Goal: Transaction & Acquisition: Download file/media

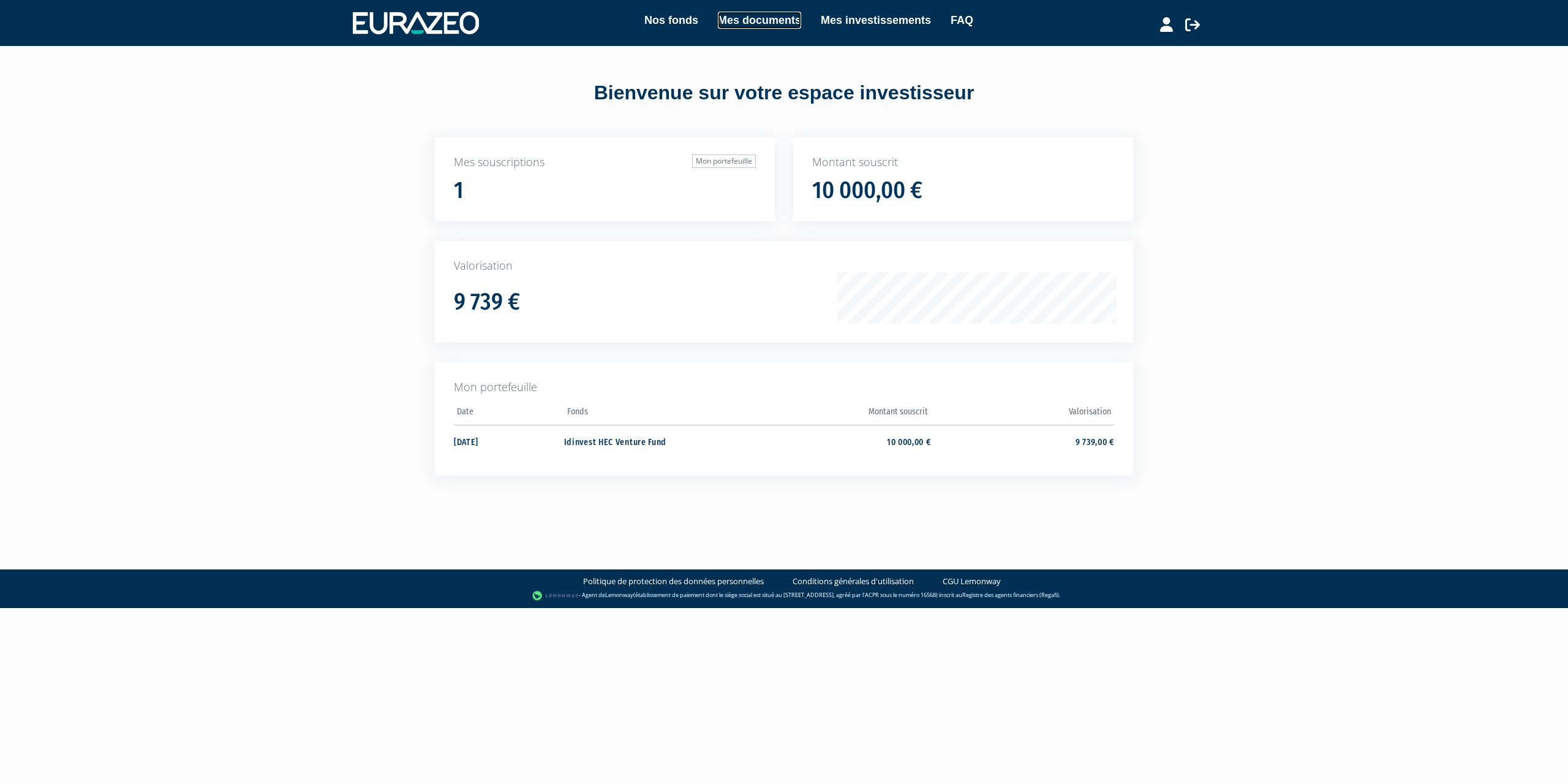
click at [770, 19] on link "Mes documents" at bounding box center [759, 20] width 83 height 17
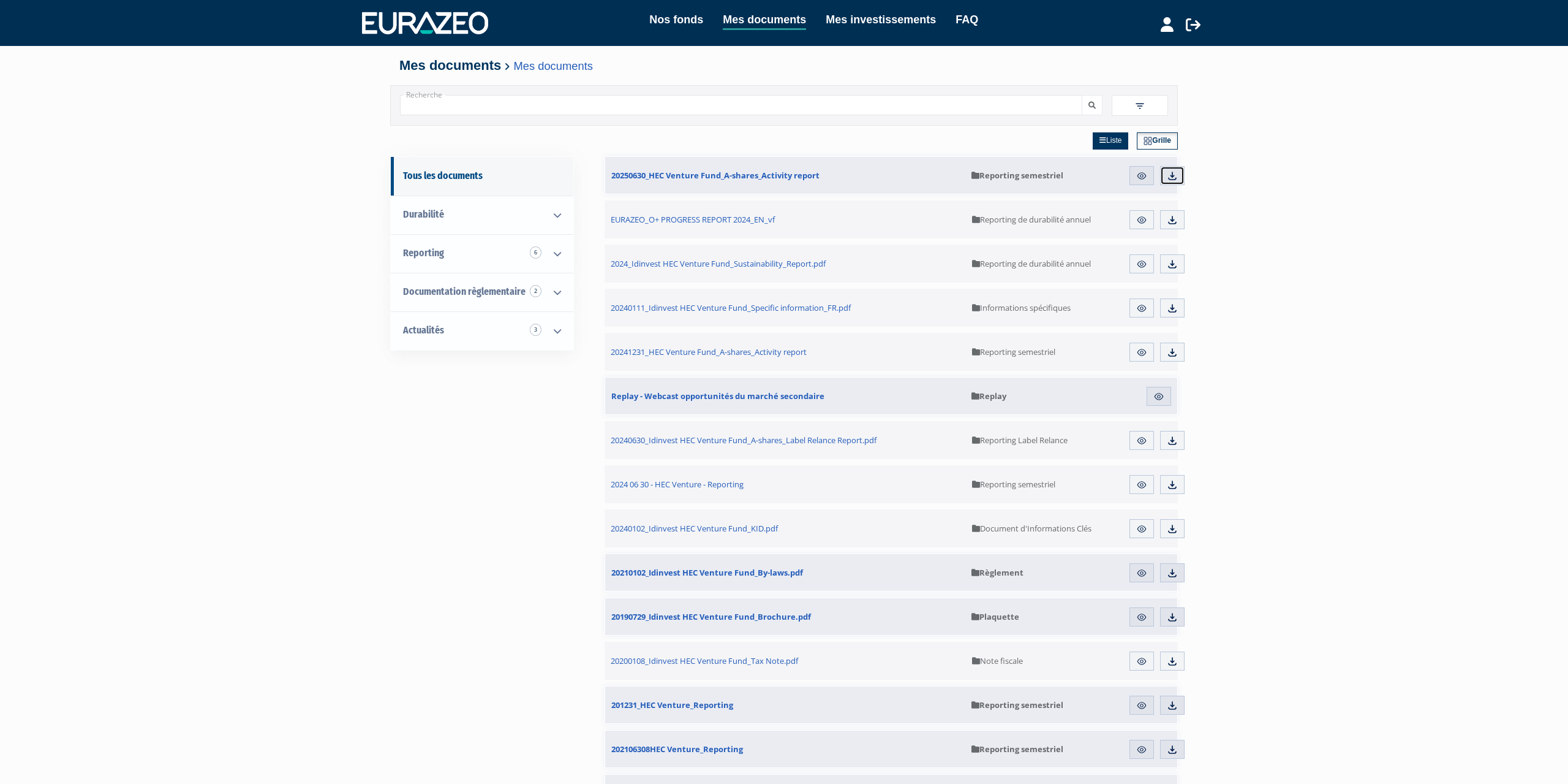
click at [1175, 175] on img at bounding box center [1172, 176] width 11 height 12
click at [556, 252] on icon at bounding box center [557, 254] width 32 height 38
click at [486, 288] on span "Reporting semestriel 6" at bounding box center [469, 291] width 85 height 12
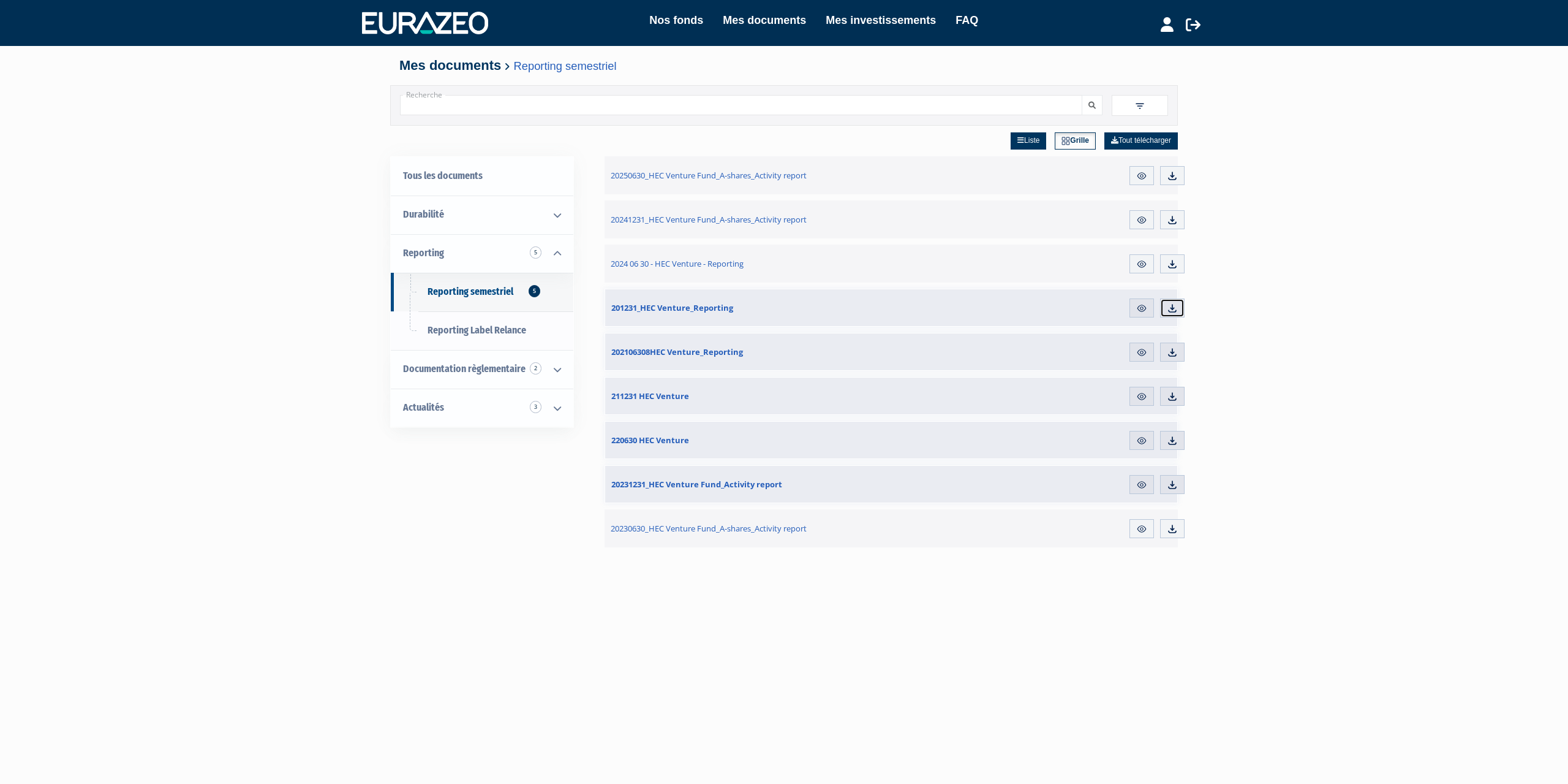
click at [1174, 309] on img at bounding box center [1172, 309] width 11 height 12
click at [1170, 354] on img at bounding box center [1172, 353] width 11 height 12
click at [1166, 484] on link "Télécharger" at bounding box center [1172, 484] width 25 height 19
click at [1172, 437] on img at bounding box center [1172, 441] width 11 height 12
click at [1169, 394] on img at bounding box center [1172, 397] width 11 height 12
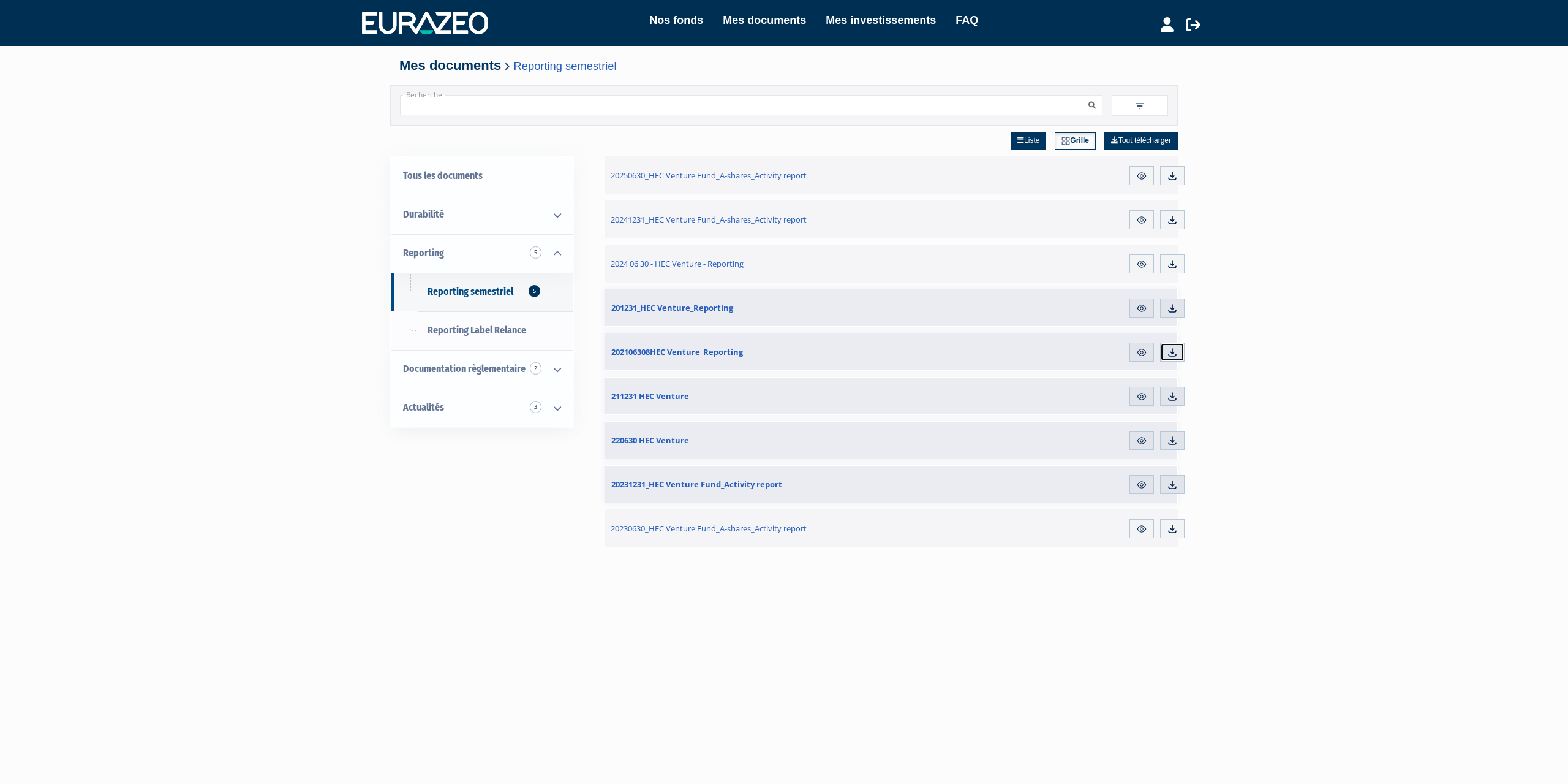
click at [1176, 354] on img at bounding box center [1172, 353] width 11 height 12
click at [1178, 306] on link "Télécharger" at bounding box center [1172, 308] width 25 height 19
click at [873, 19] on link "Mes investissements" at bounding box center [880, 20] width 110 height 17
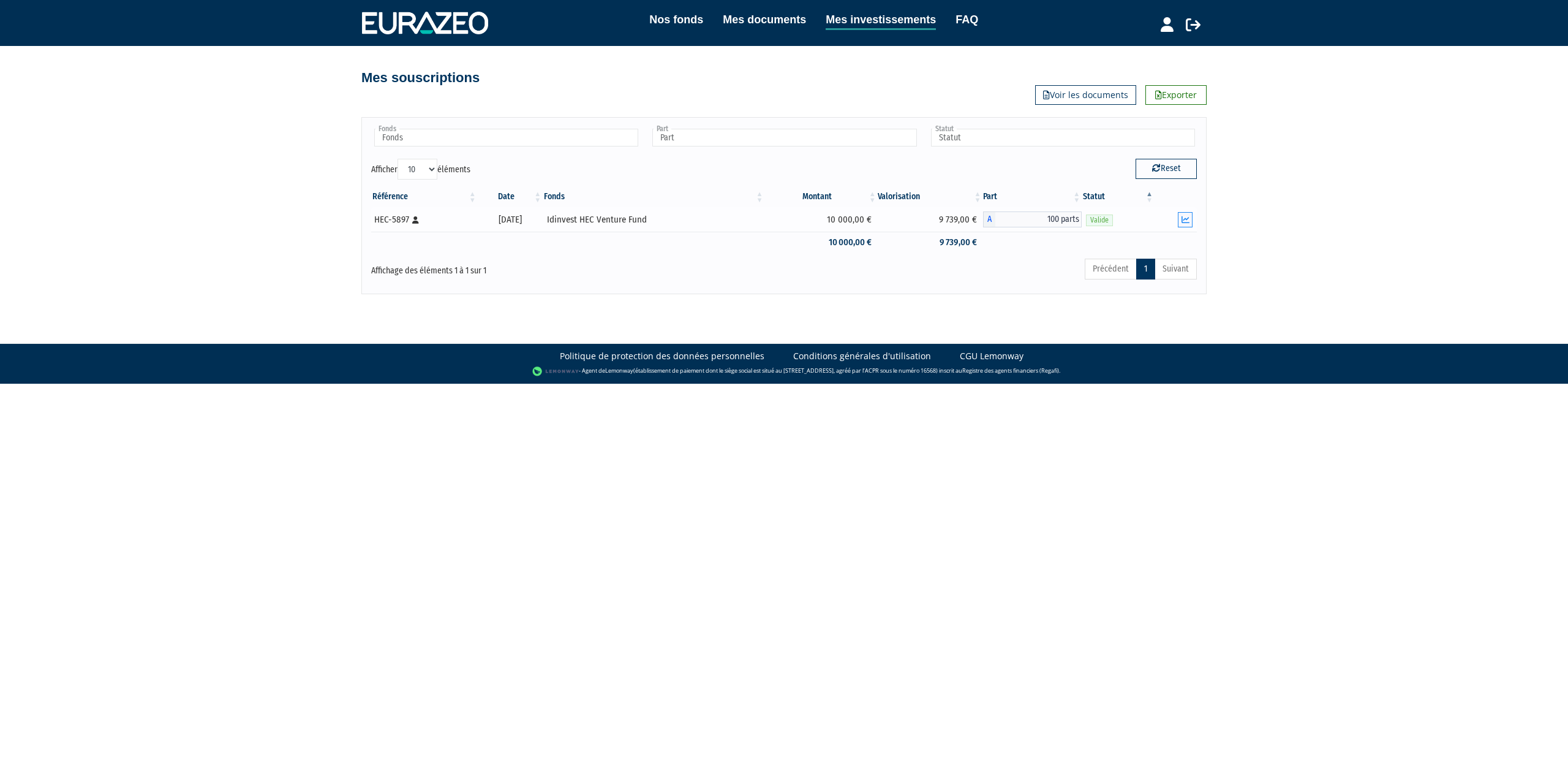
click at [1184, 220] on icon "button" at bounding box center [1185, 219] width 8 height 8
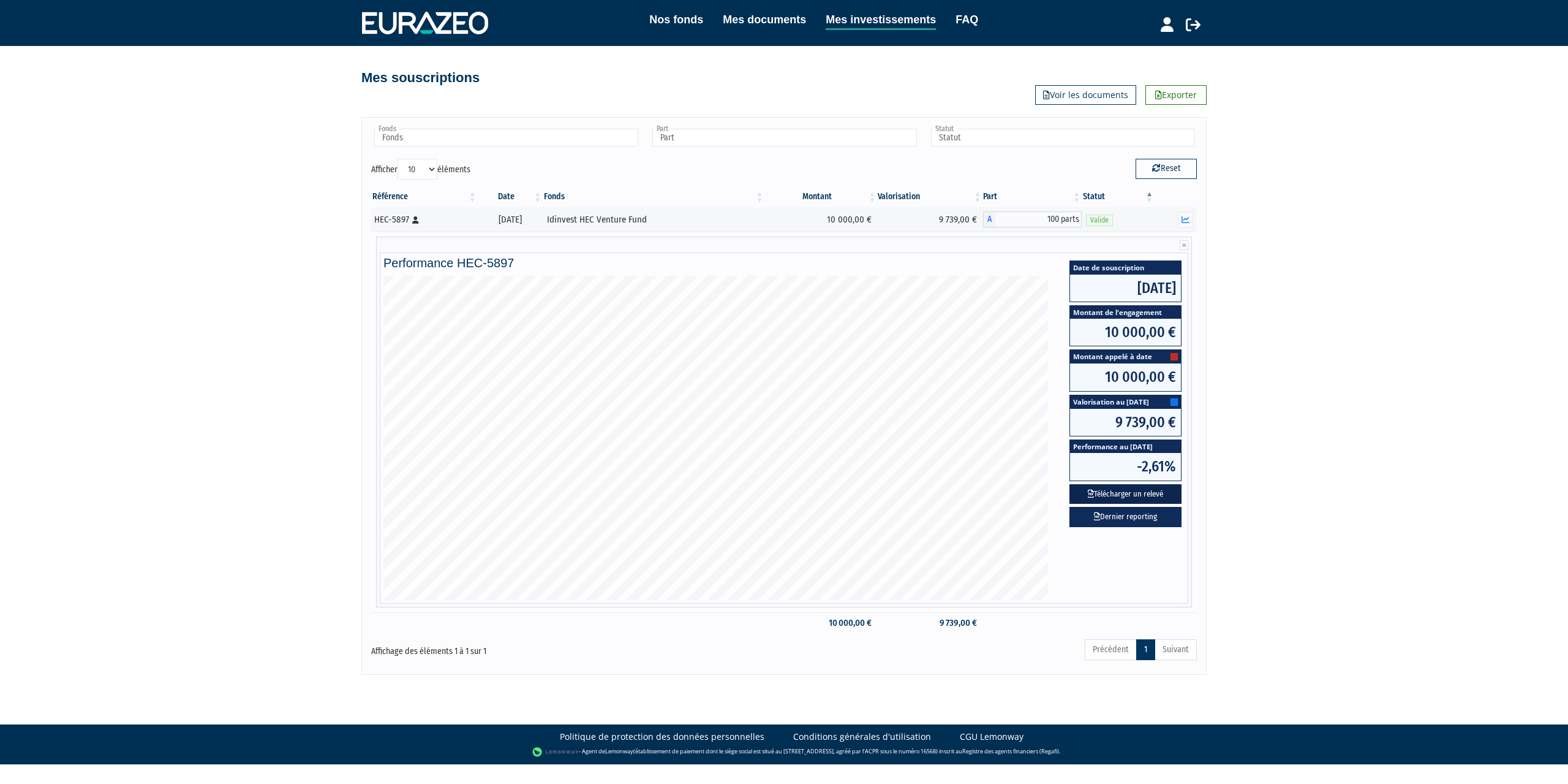
click at [1131, 494] on button "Télécharger un relevé" at bounding box center [1125, 494] width 112 height 20
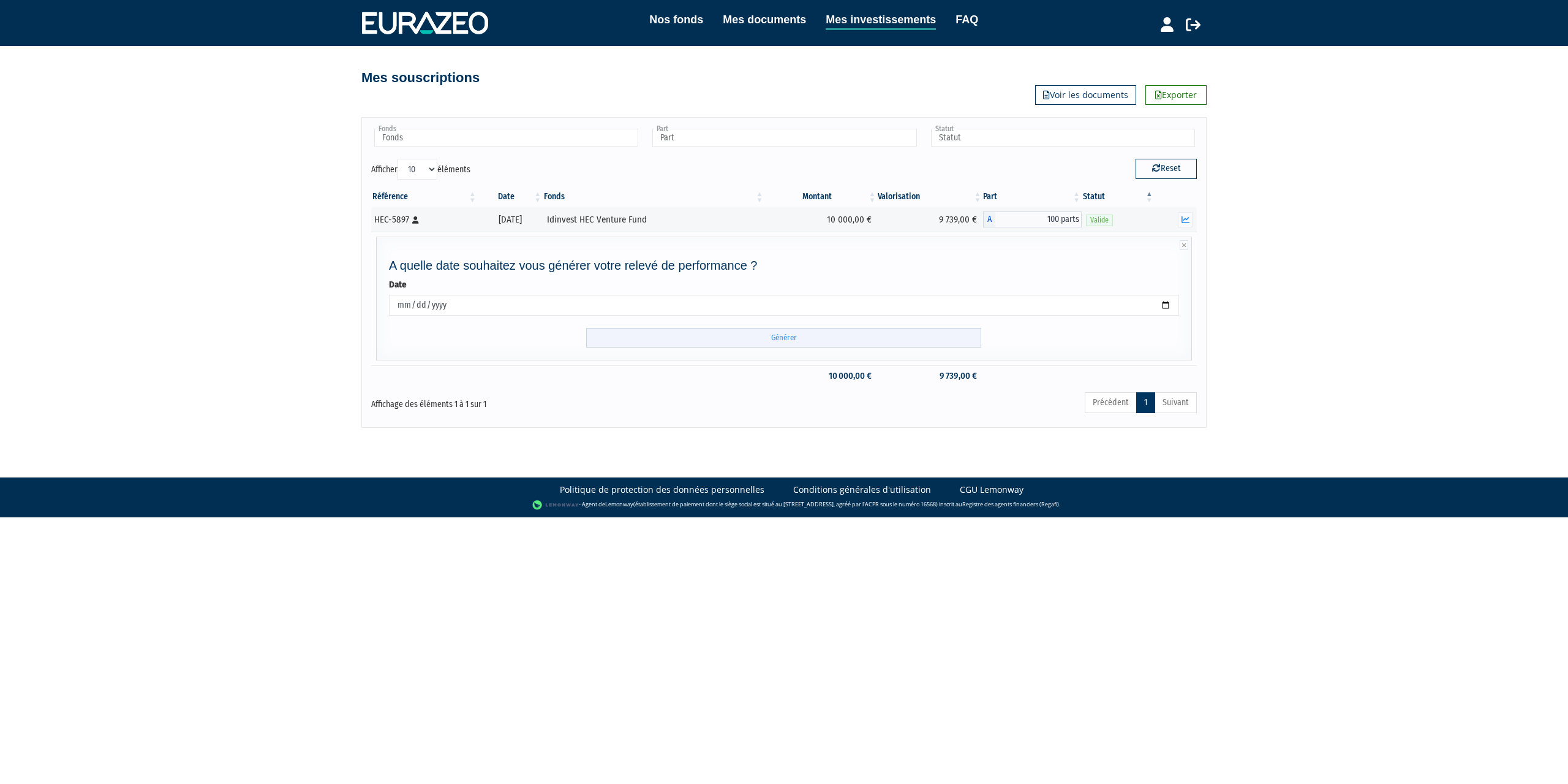
click at [807, 344] on input "Générer" at bounding box center [784, 337] width 395 height 20
click at [1191, 21] on icon at bounding box center [1193, 24] width 14 height 14
